Goal: Task Accomplishment & Management: Use online tool/utility

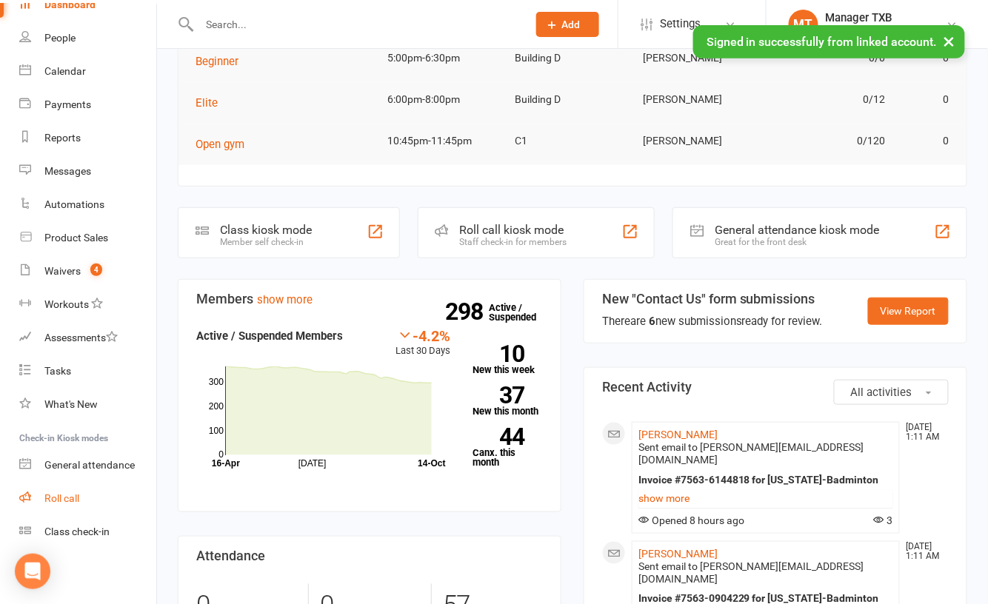
scroll to position [395, 0]
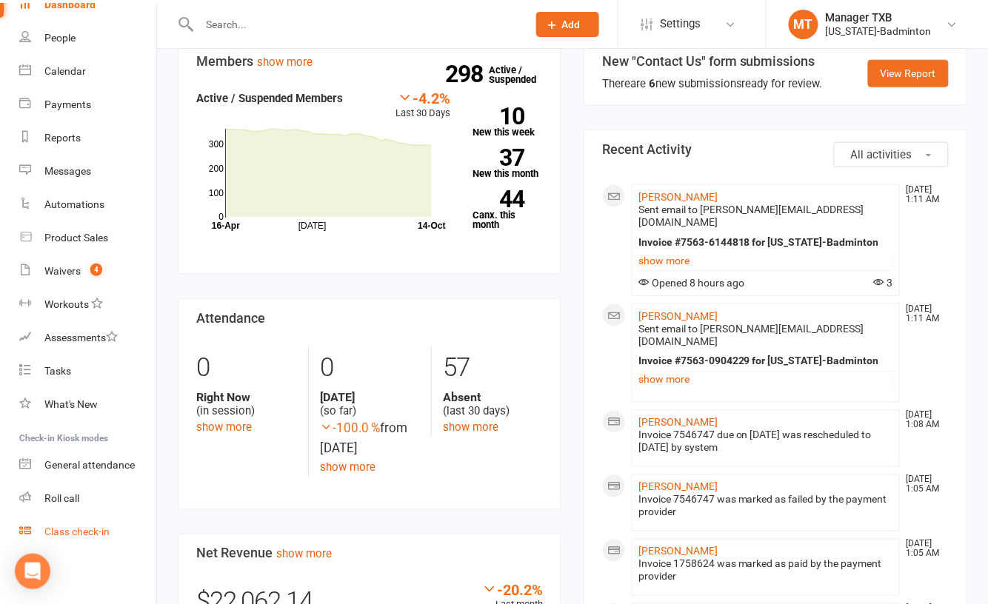
click at [78, 526] on div "Class check-in" at bounding box center [76, 532] width 65 height 12
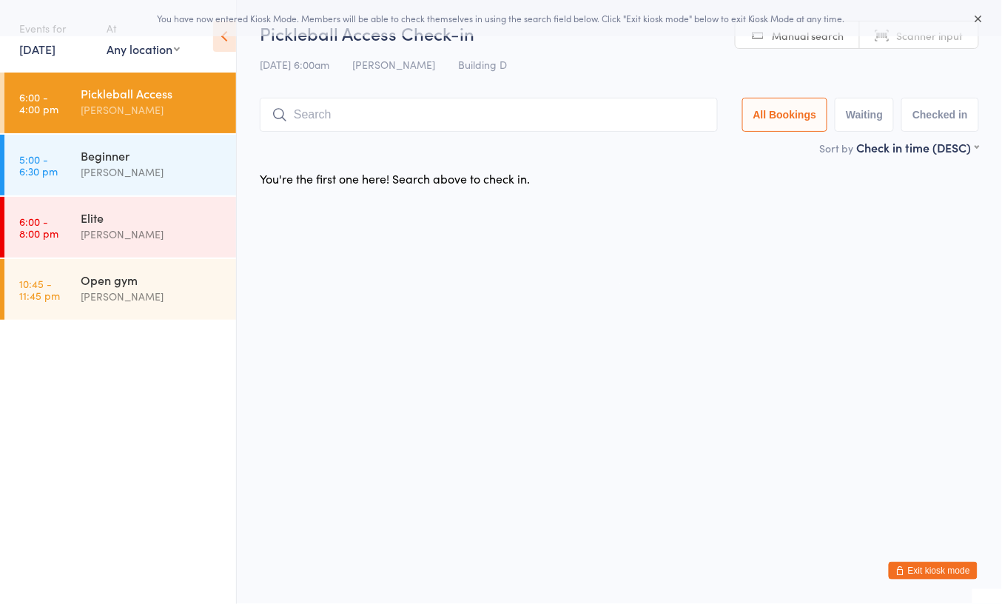
click at [139, 102] on div "[PERSON_NAME]" at bounding box center [152, 109] width 143 height 17
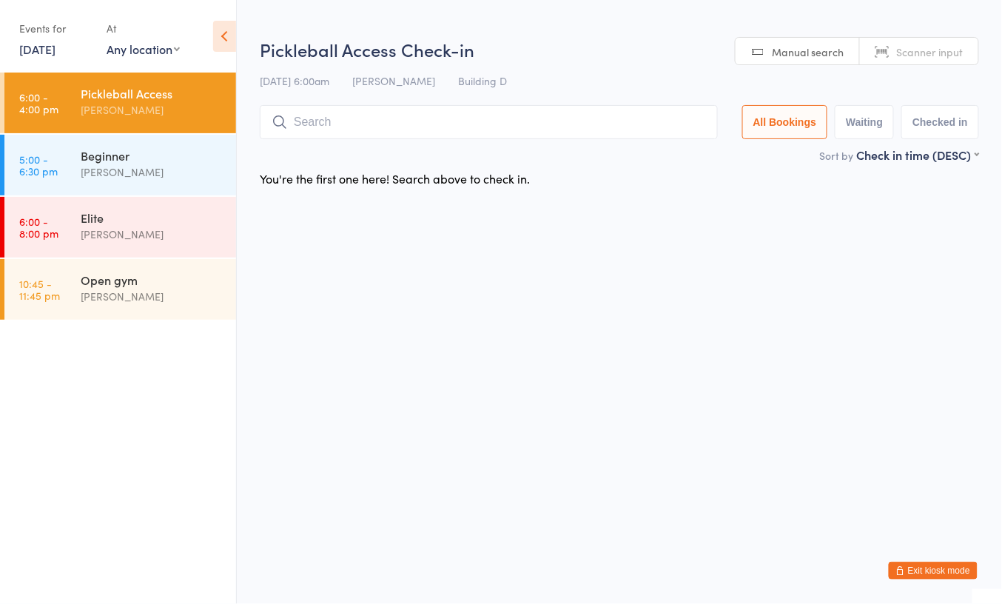
click at [54, 52] on link "14 Oct, 2025" at bounding box center [37, 49] width 36 height 16
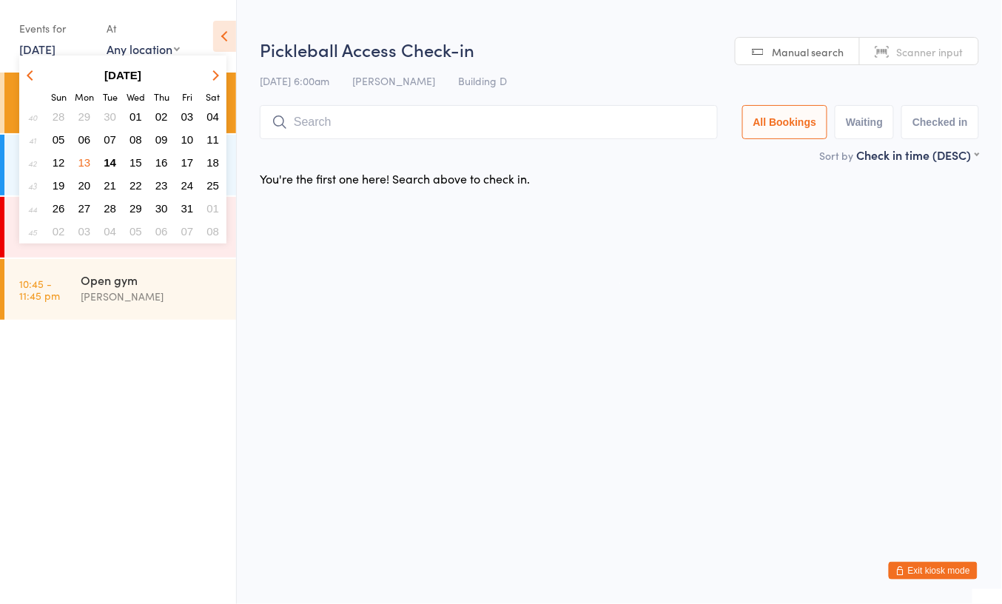
click at [84, 158] on span "13" at bounding box center [84, 162] width 13 height 13
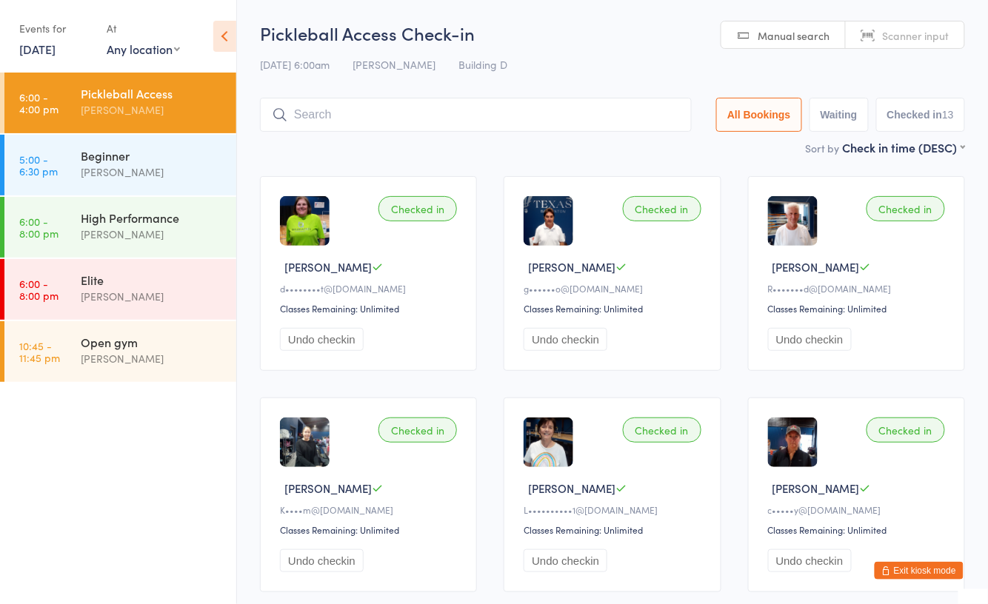
click at [38, 49] on link "13 Oct, 2025" at bounding box center [37, 49] width 36 height 16
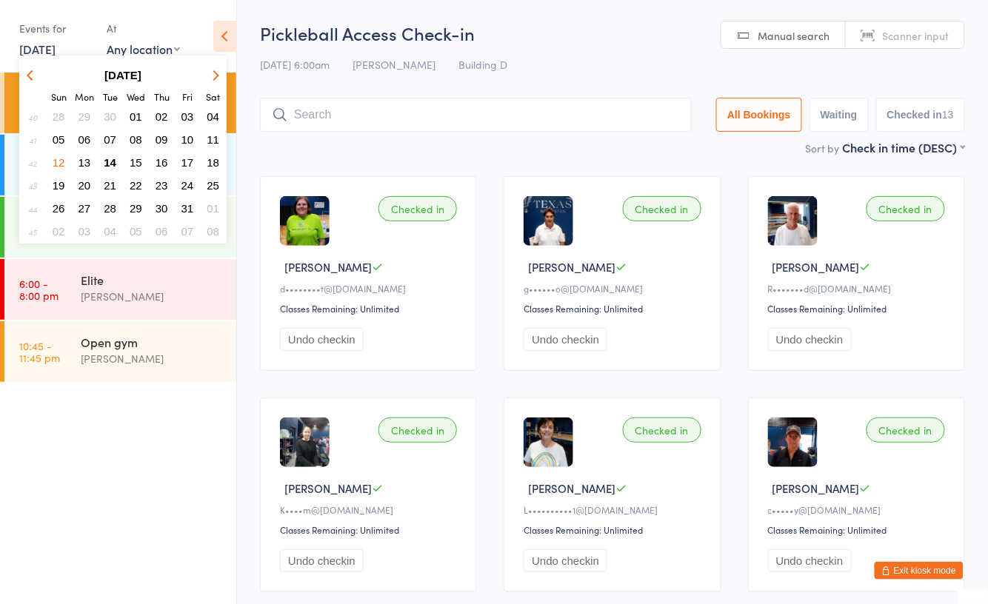
click at [62, 163] on span "12" at bounding box center [59, 162] width 13 height 13
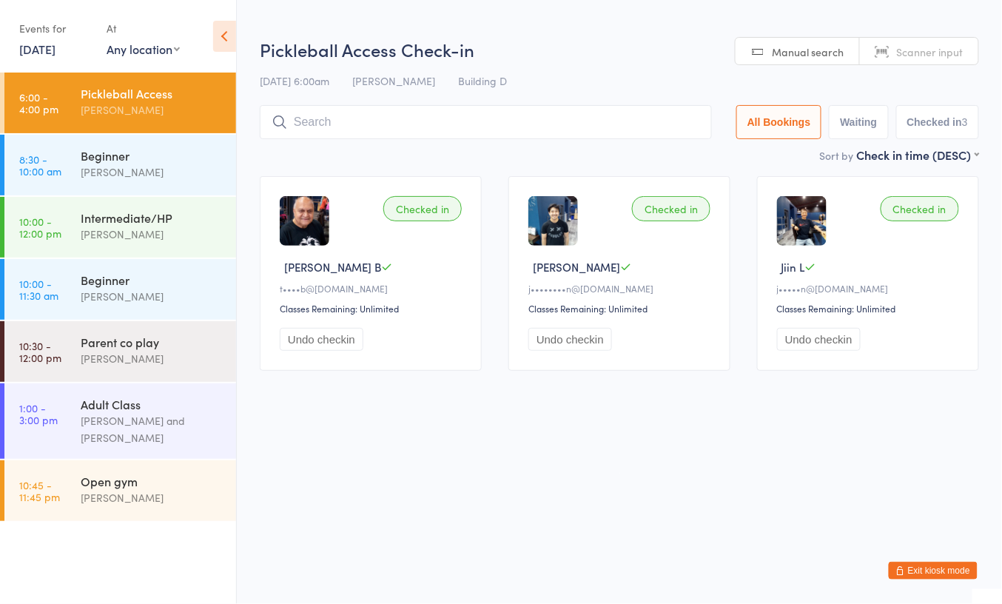
click at [30, 39] on div "Events for" at bounding box center [55, 28] width 73 height 24
click at [39, 51] on link "12 Oct, 2025" at bounding box center [37, 49] width 36 height 16
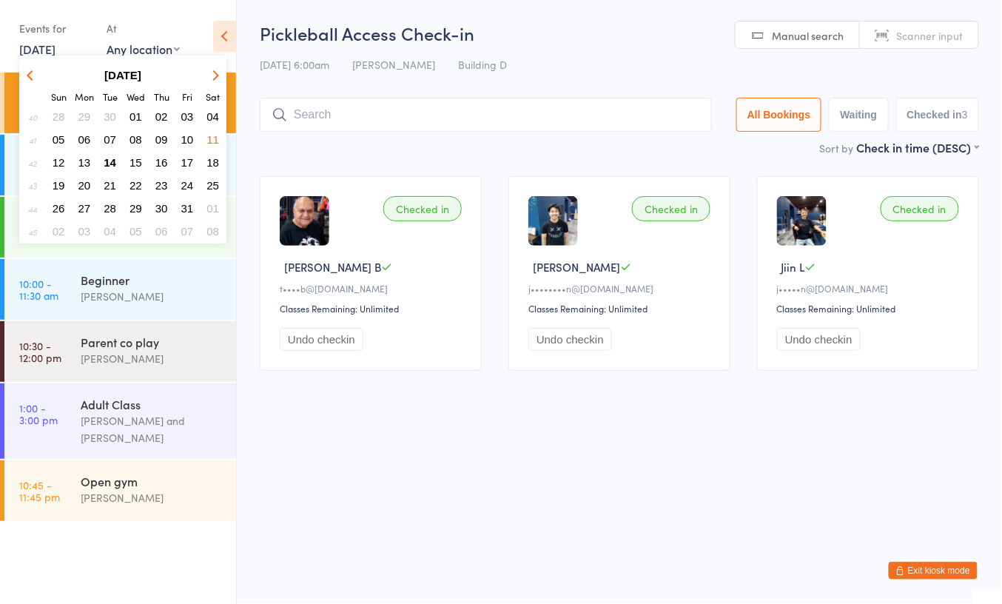
click at [113, 156] on span "14" at bounding box center [110, 162] width 13 height 13
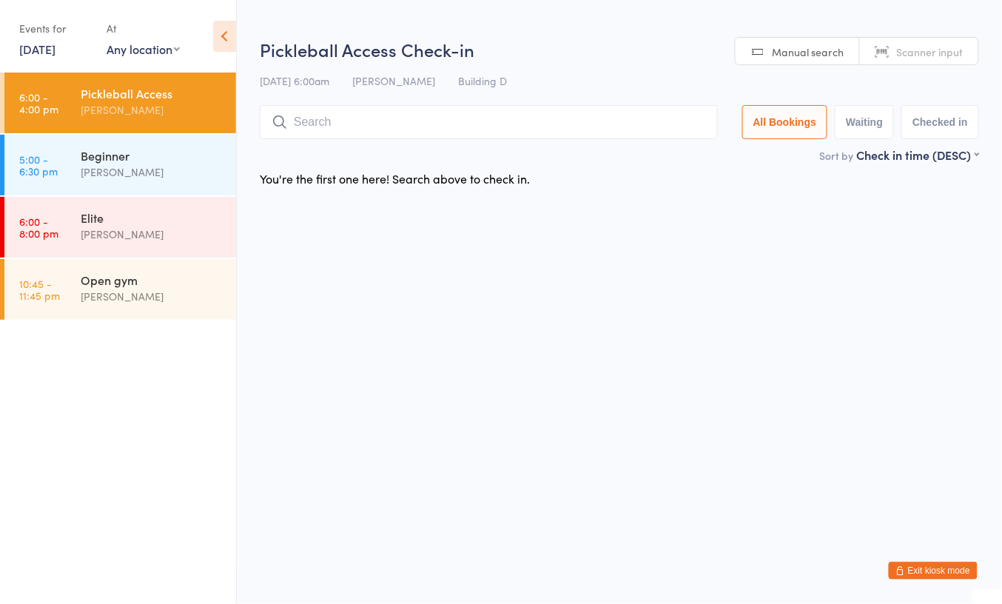
click at [332, 131] on input "search" at bounding box center [489, 122] width 458 height 34
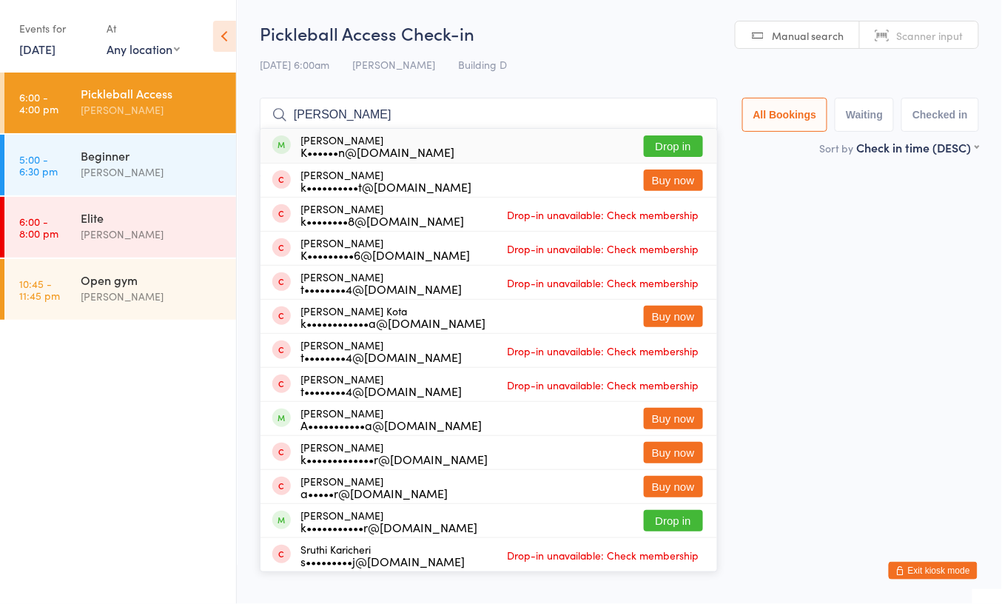
type input "karen"
click at [352, 146] on div "K••••••n@gmail.com" at bounding box center [378, 152] width 154 height 12
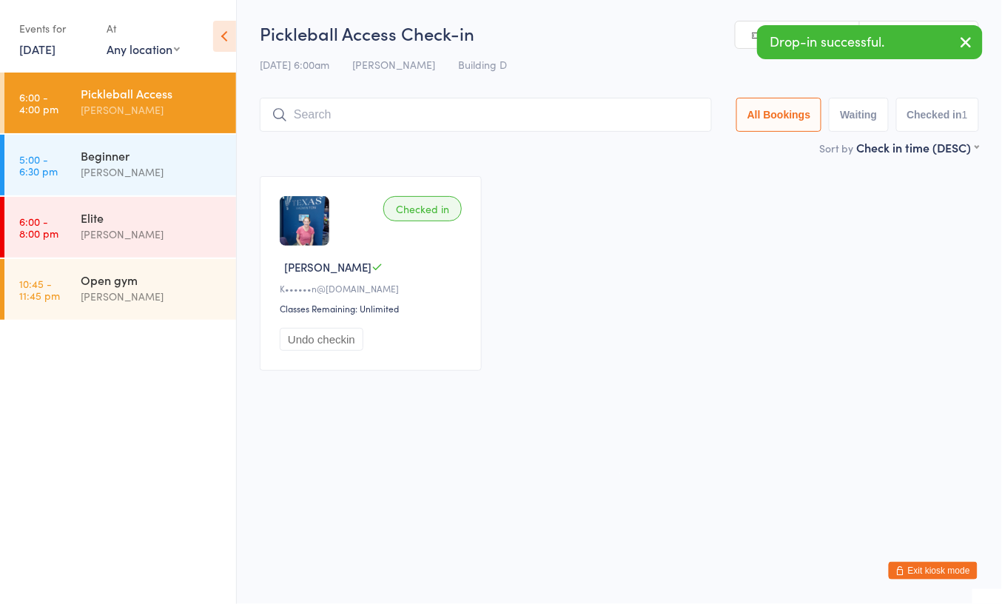
click at [33, 50] on link "14 Oct, 2025" at bounding box center [37, 49] width 36 height 16
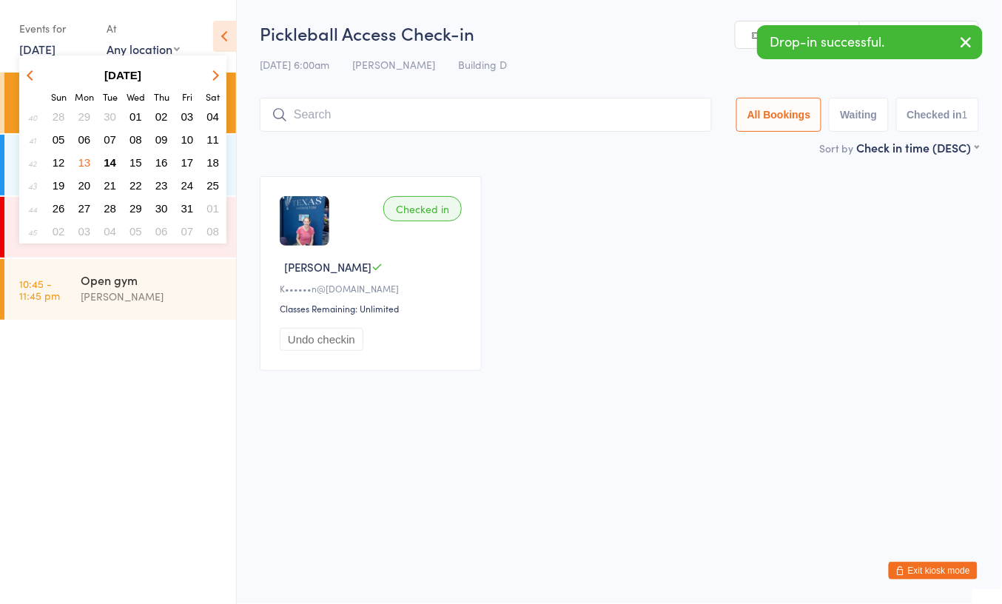
click at [209, 138] on span "11" at bounding box center [213, 139] width 13 height 13
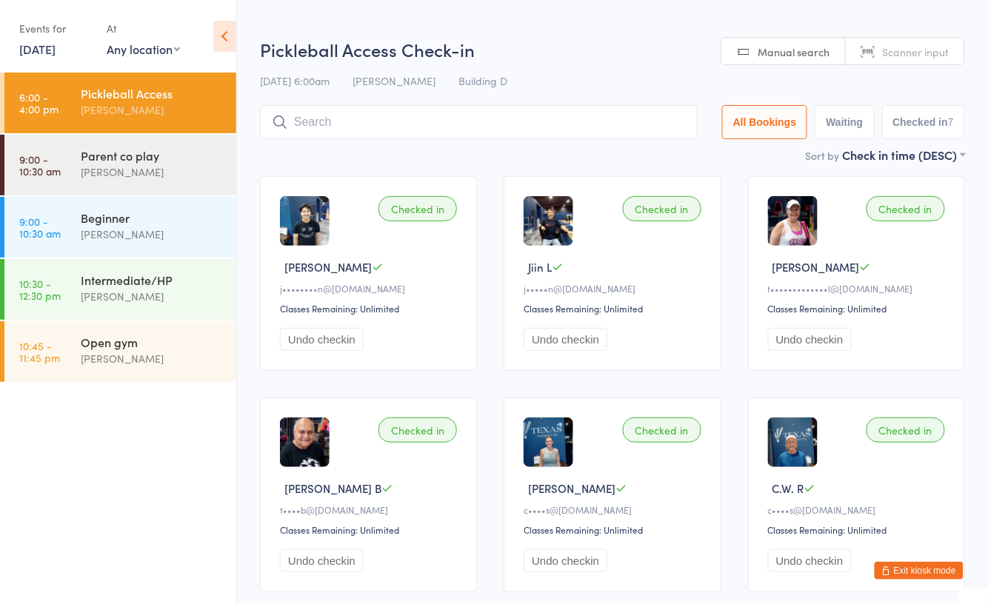
click at [41, 50] on link "11 Oct, 2025" at bounding box center [37, 49] width 36 height 16
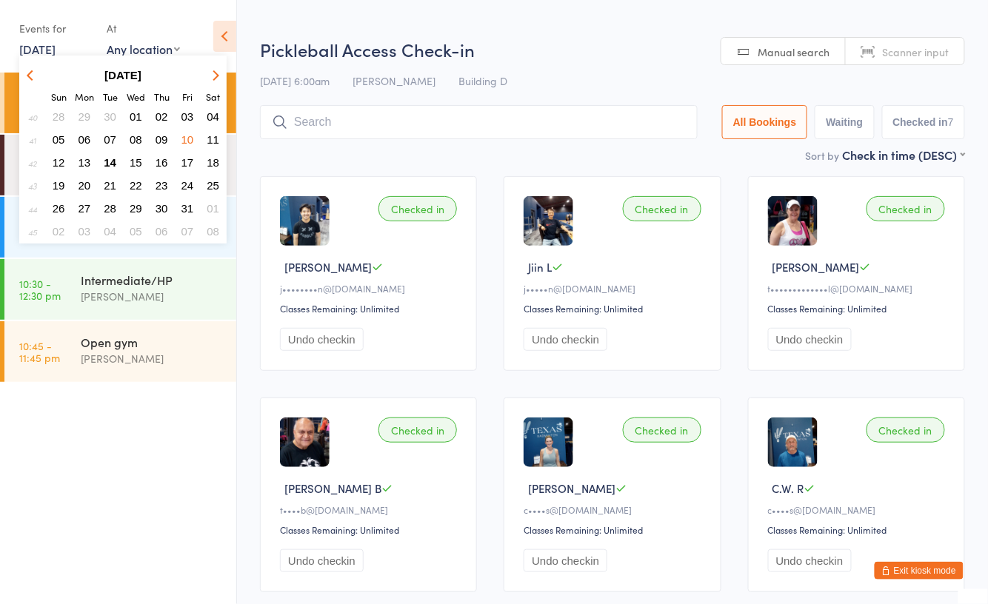
click at [187, 136] on span "10" at bounding box center [187, 139] width 13 height 13
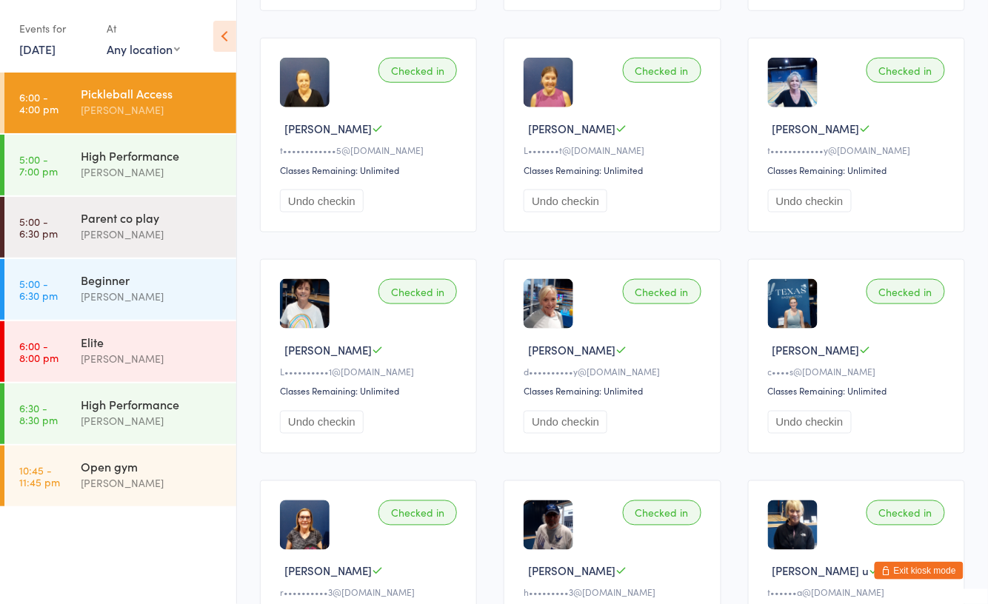
scroll to position [395, 0]
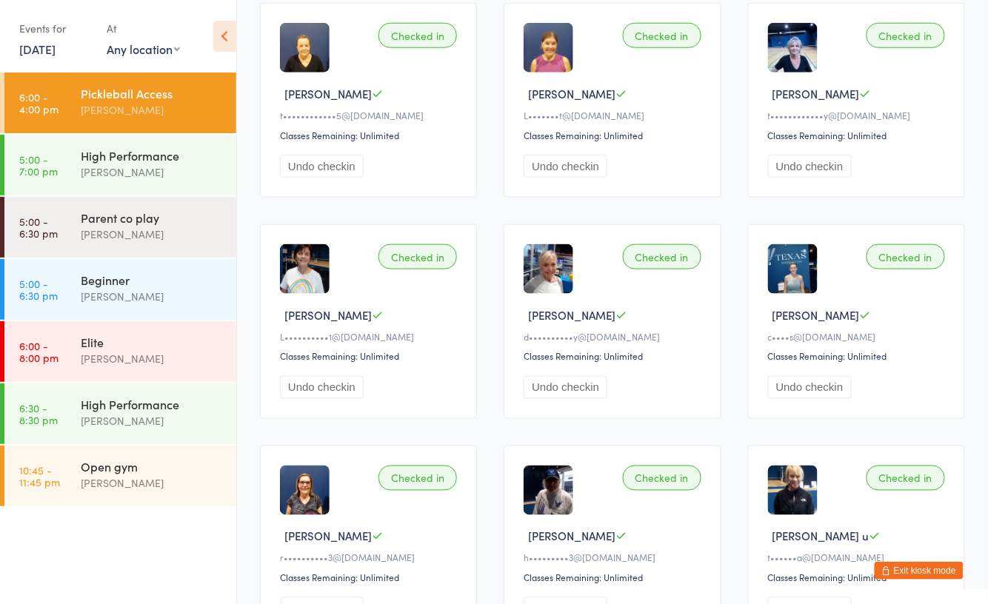
click at [42, 49] on link "10 Oct, 2025" at bounding box center [37, 49] width 36 height 16
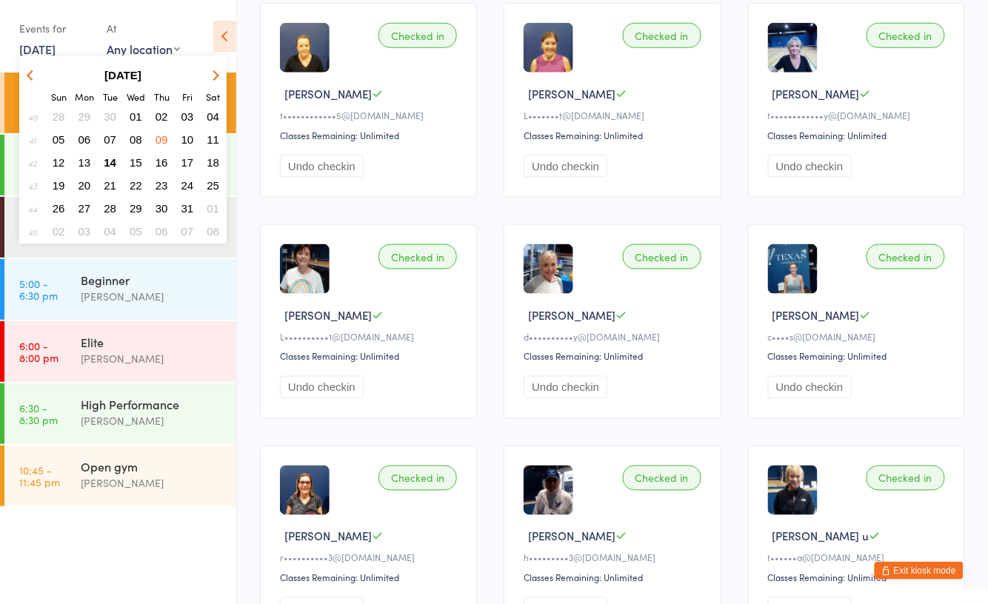
click at [164, 135] on span "09" at bounding box center [161, 139] width 13 height 13
